Goal: Obtain resource: Download file/media

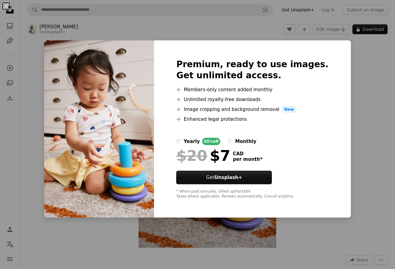
click at [6, 9] on button "An X shape" at bounding box center [5, 5] width 7 height 7
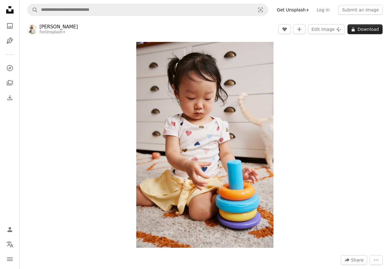
click at [365, 29] on button "A lock Download" at bounding box center [365, 29] width 35 height 10
